Goal: Information Seeking & Learning: Learn about a topic

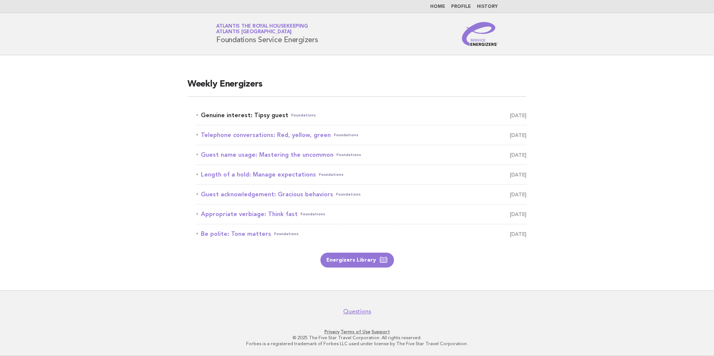
click at [253, 112] on link "Genuine interest: Tipsy guest Foundations September 14" at bounding box center [361, 115] width 330 height 10
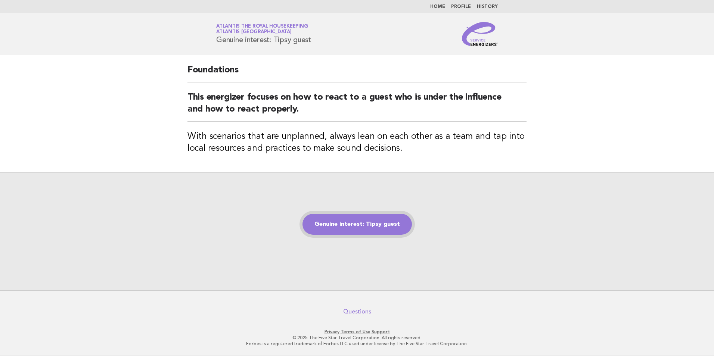
click at [375, 229] on link "Genuine interest: Tipsy guest" at bounding box center [356, 224] width 109 height 21
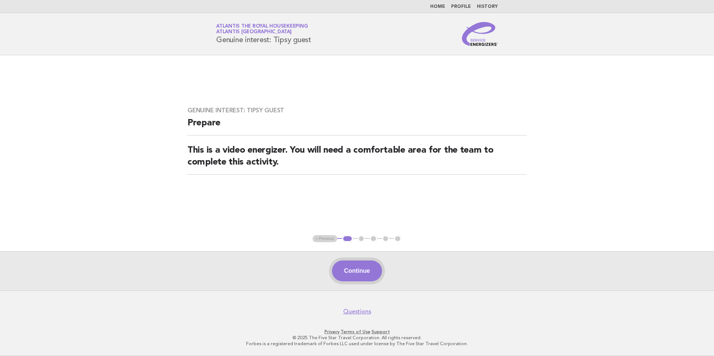
click at [355, 276] on button "Continue" at bounding box center [357, 271] width 50 height 21
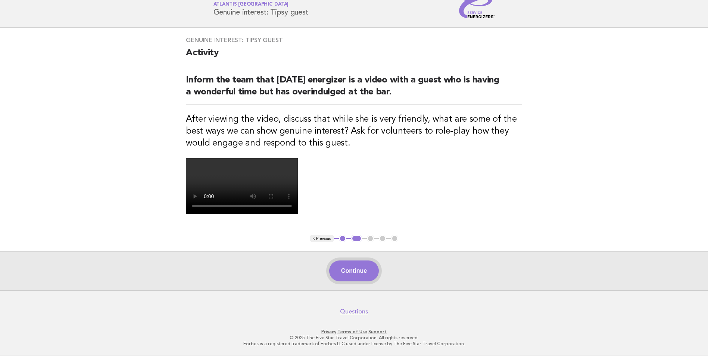
click at [343, 265] on button "Continue" at bounding box center [354, 271] width 50 height 21
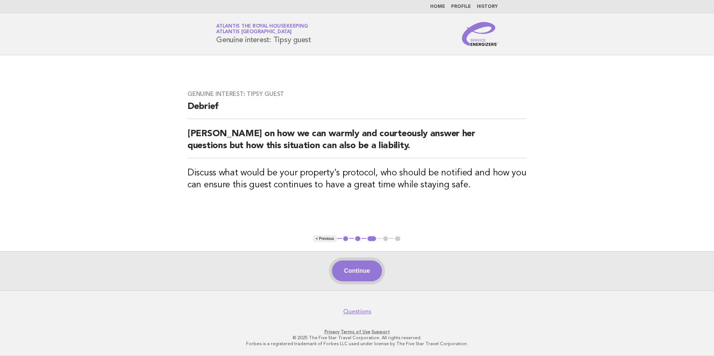
click at [360, 270] on button "Continue" at bounding box center [357, 271] width 50 height 21
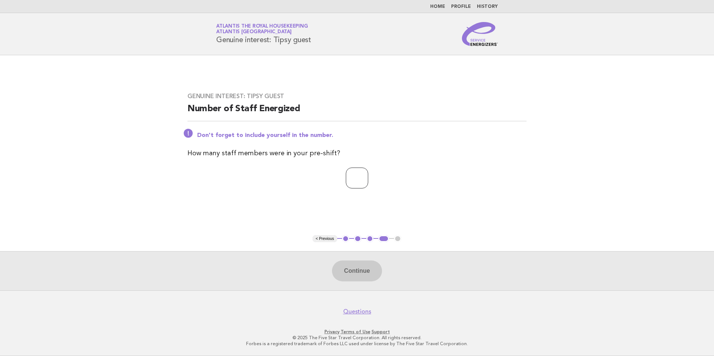
click at [363, 174] on input "number" at bounding box center [357, 178] width 22 height 21
type input "**"
click at [340, 269] on button "Continue" at bounding box center [357, 271] width 50 height 21
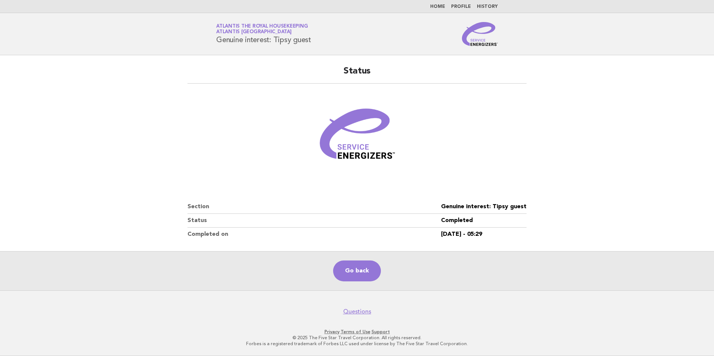
click at [440, 5] on link "Home" at bounding box center [437, 6] width 15 height 4
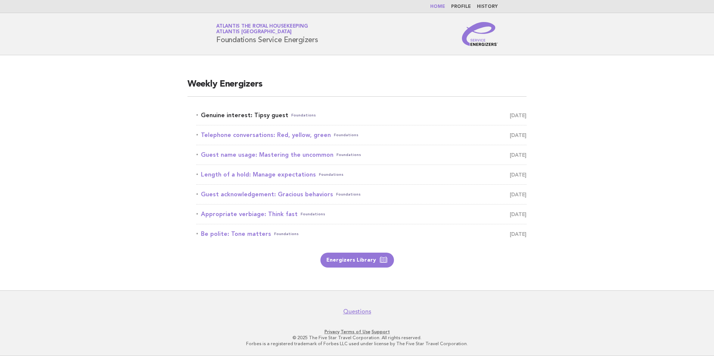
click at [252, 115] on link "Genuine interest: Tipsy guest Foundations [DATE]" at bounding box center [361, 115] width 330 height 10
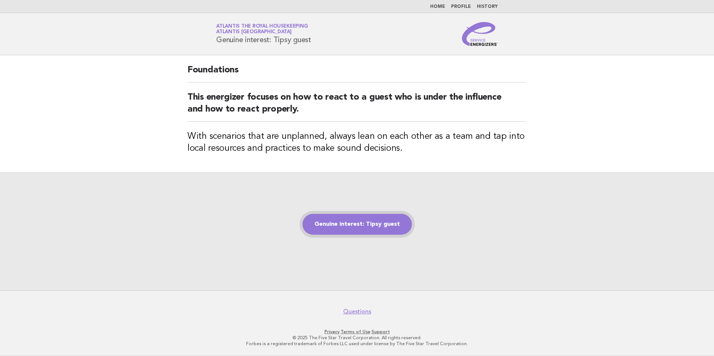
click at [374, 234] on link "Genuine interest: Tipsy guest" at bounding box center [356, 224] width 109 height 21
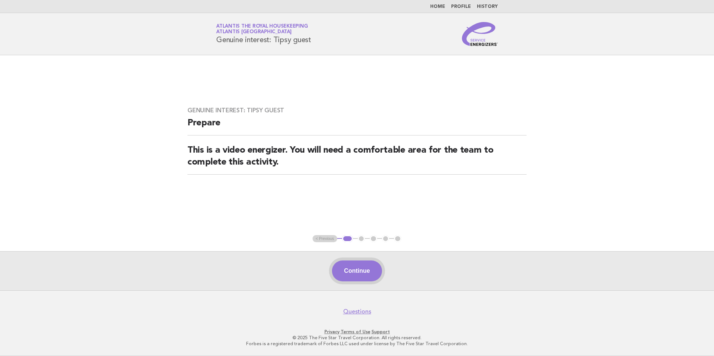
click at [346, 264] on button "Continue" at bounding box center [357, 271] width 50 height 21
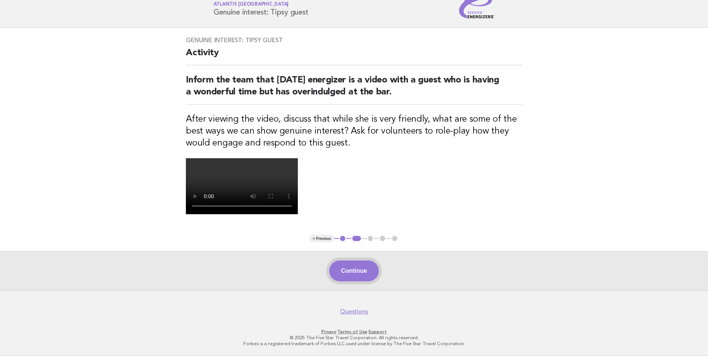
click at [356, 261] on button "Continue" at bounding box center [354, 271] width 50 height 21
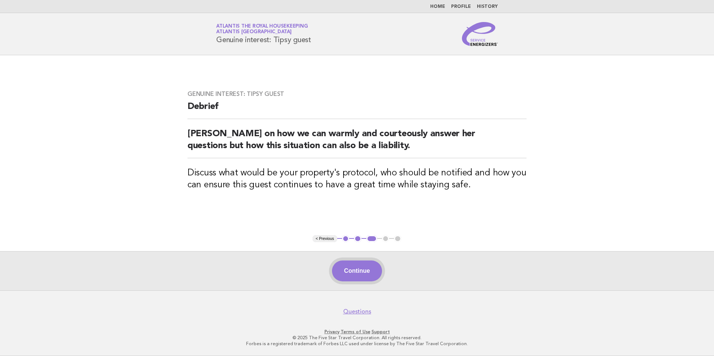
click at [365, 272] on button "Continue" at bounding box center [357, 271] width 50 height 21
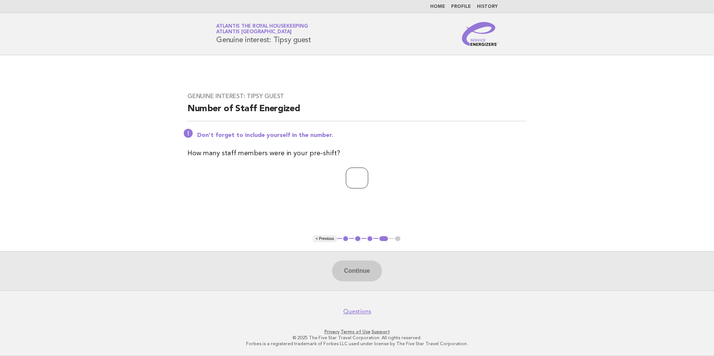
click at [350, 177] on input "number" at bounding box center [357, 178] width 22 height 21
type input "**"
click at [355, 273] on button "Continue" at bounding box center [357, 271] width 50 height 21
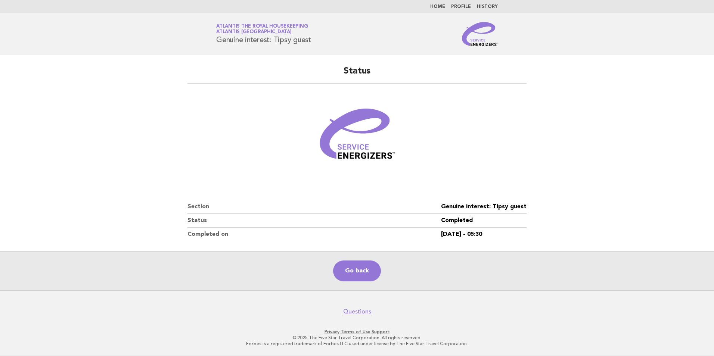
click at [445, 9] on link "Home" at bounding box center [437, 6] width 15 height 4
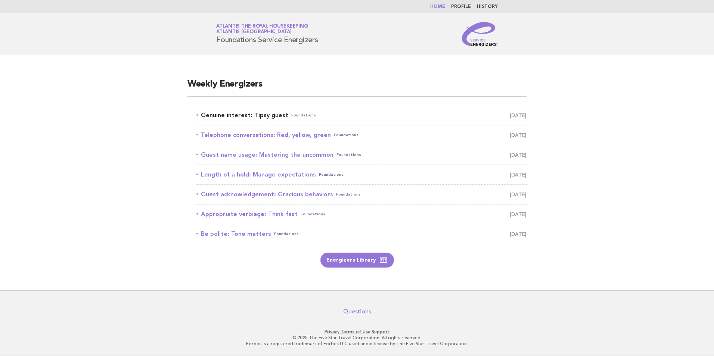
click at [230, 118] on link "Genuine interest: Tipsy guest Foundations [DATE]" at bounding box center [361, 115] width 330 height 10
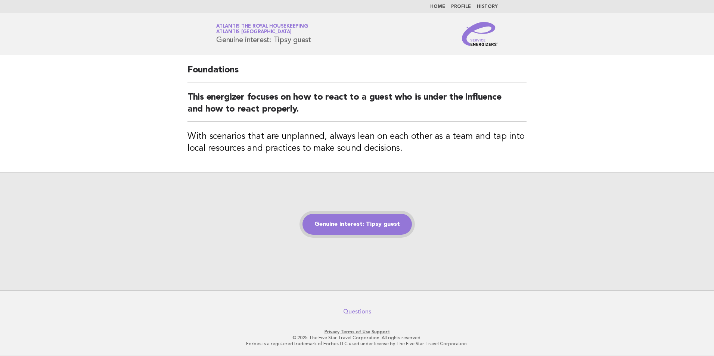
click at [342, 224] on link "Genuine interest: Tipsy guest" at bounding box center [356, 224] width 109 height 21
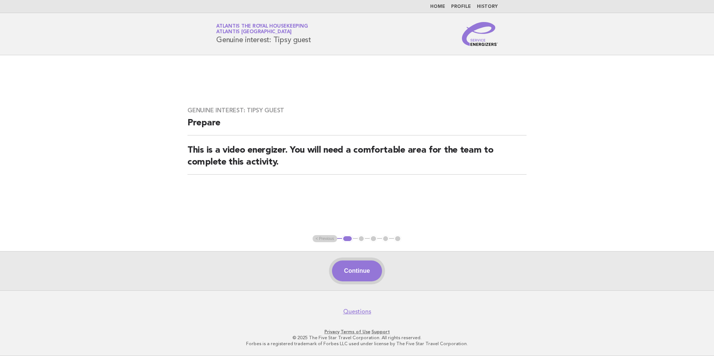
click at [364, 267] on button "Continue" at bounding box center [357, 271] width 50 height 21
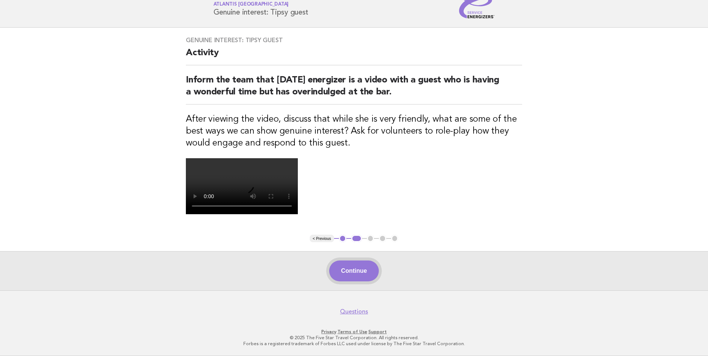
click at [358, 281] on button "Continue" at bounding box center [354, 271] width 50 height 21
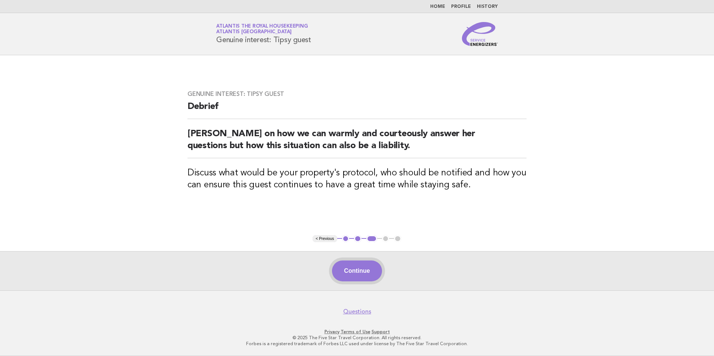
click at [356, 261] on button "Continue" at bounding box center [357, 271] width 50 height 21
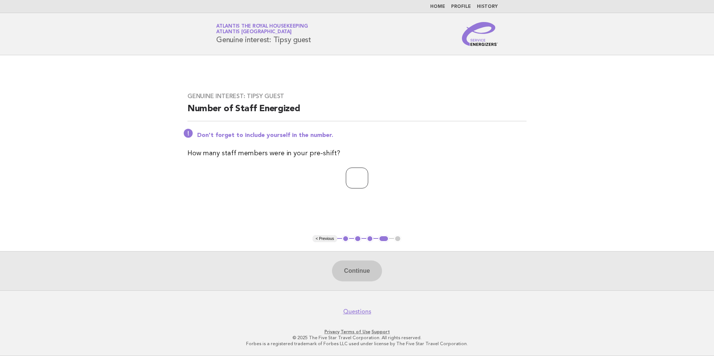
click at [353, 178] on input "number" at bounding box center [357, 178] width 22 height 21
type input "**"
click at [355, 260] on div "Continue" at bounding box center [357, 270] width 714 height 39
click at [361, 272] on button "Continue" at bounding box center [357, 271] width 50 height 21
